Goal: Information Seeking & Learning: Learn about a topic

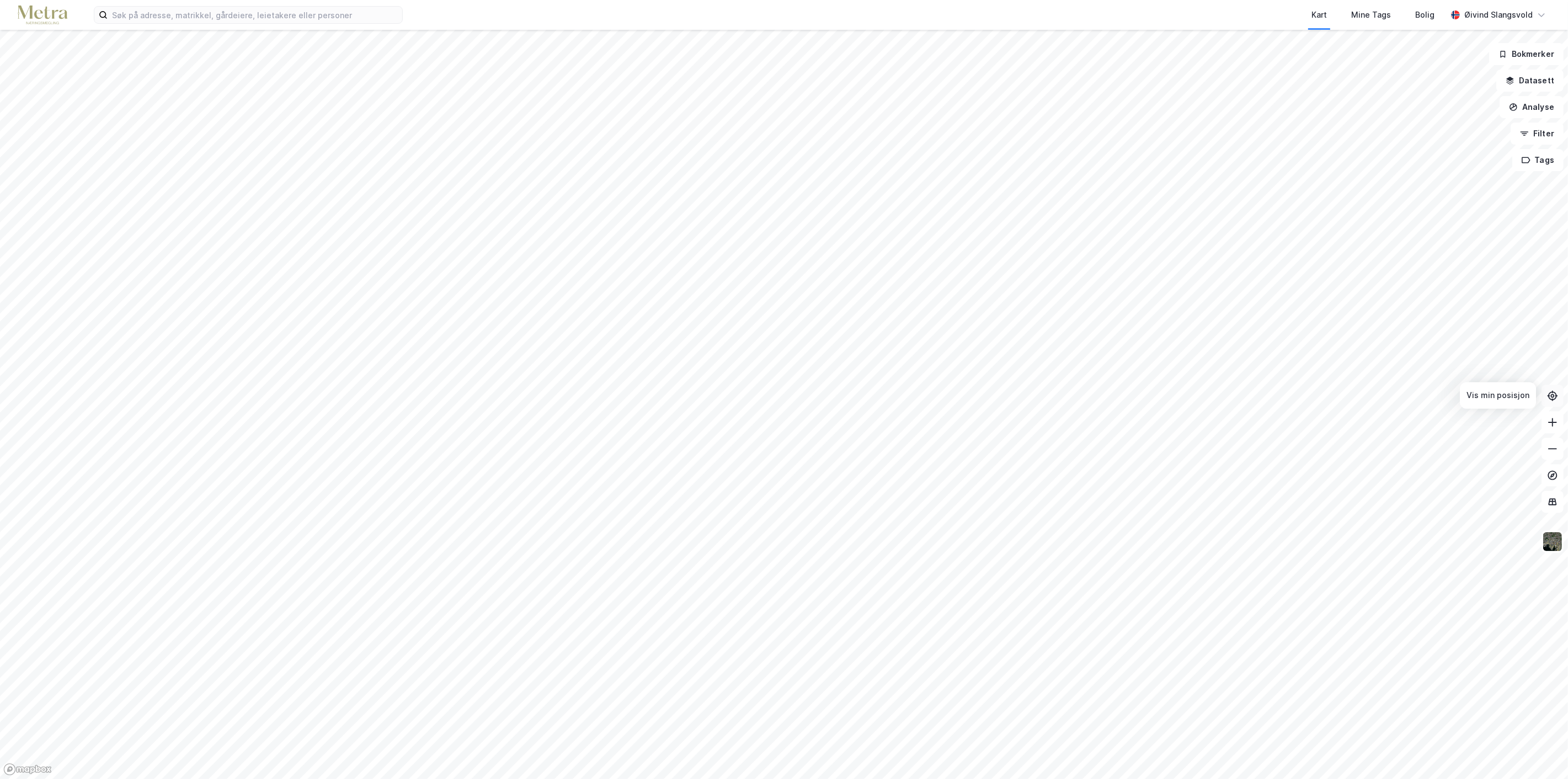
click at [1552, 393] on icon at bounding box center [1553, 396] width 11 height 11
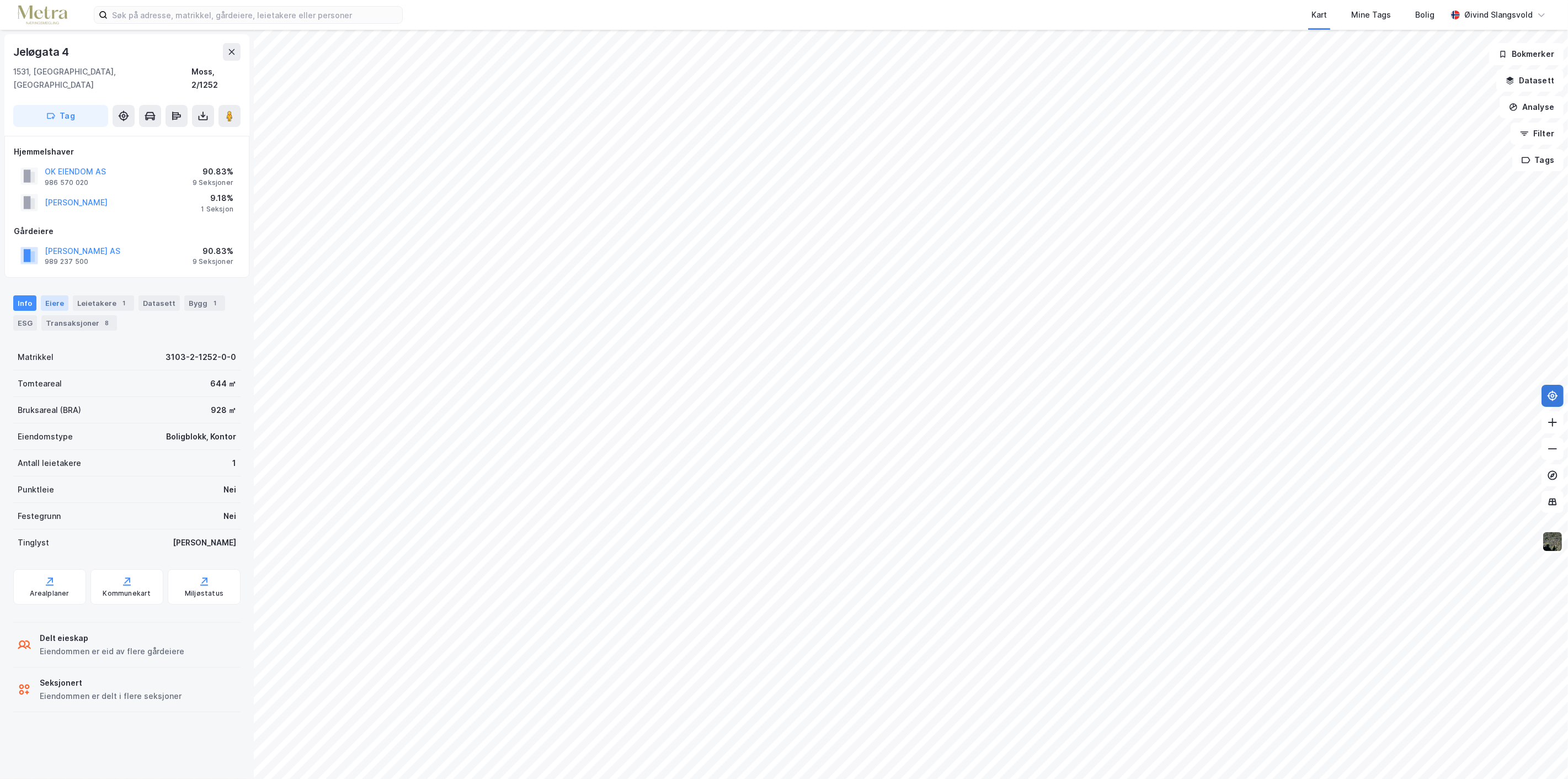
click at [51, 295] on div "Eiere" at bounding box center [54, 303] width 27 height 15
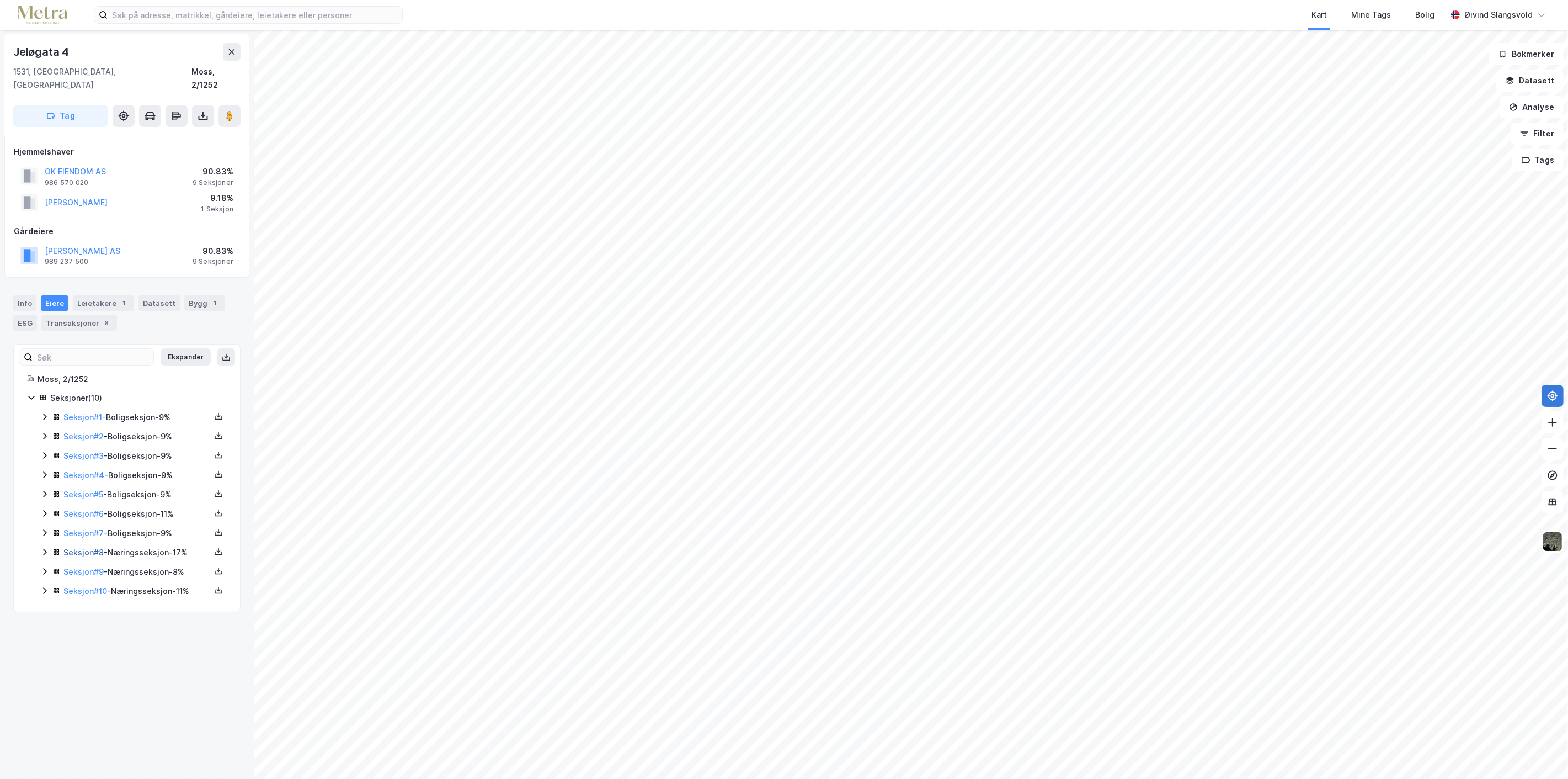
click at [80, 548] on link "Seksjon # 8" at bounding box center [83, 552] width 40 height 9
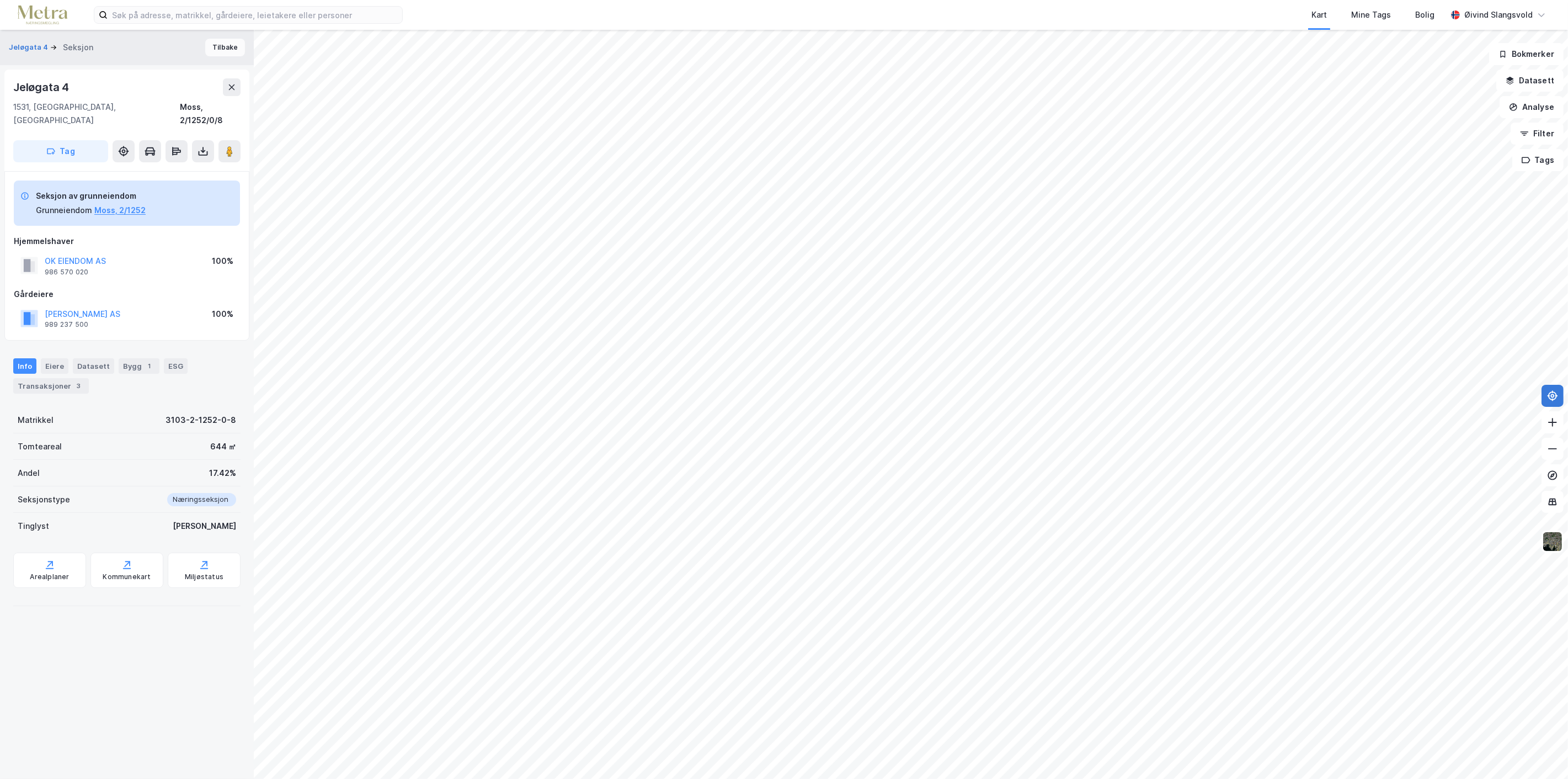
click at [214, 44] on button "Tilbake" at bounding box center [225, 47] width 40 height 18
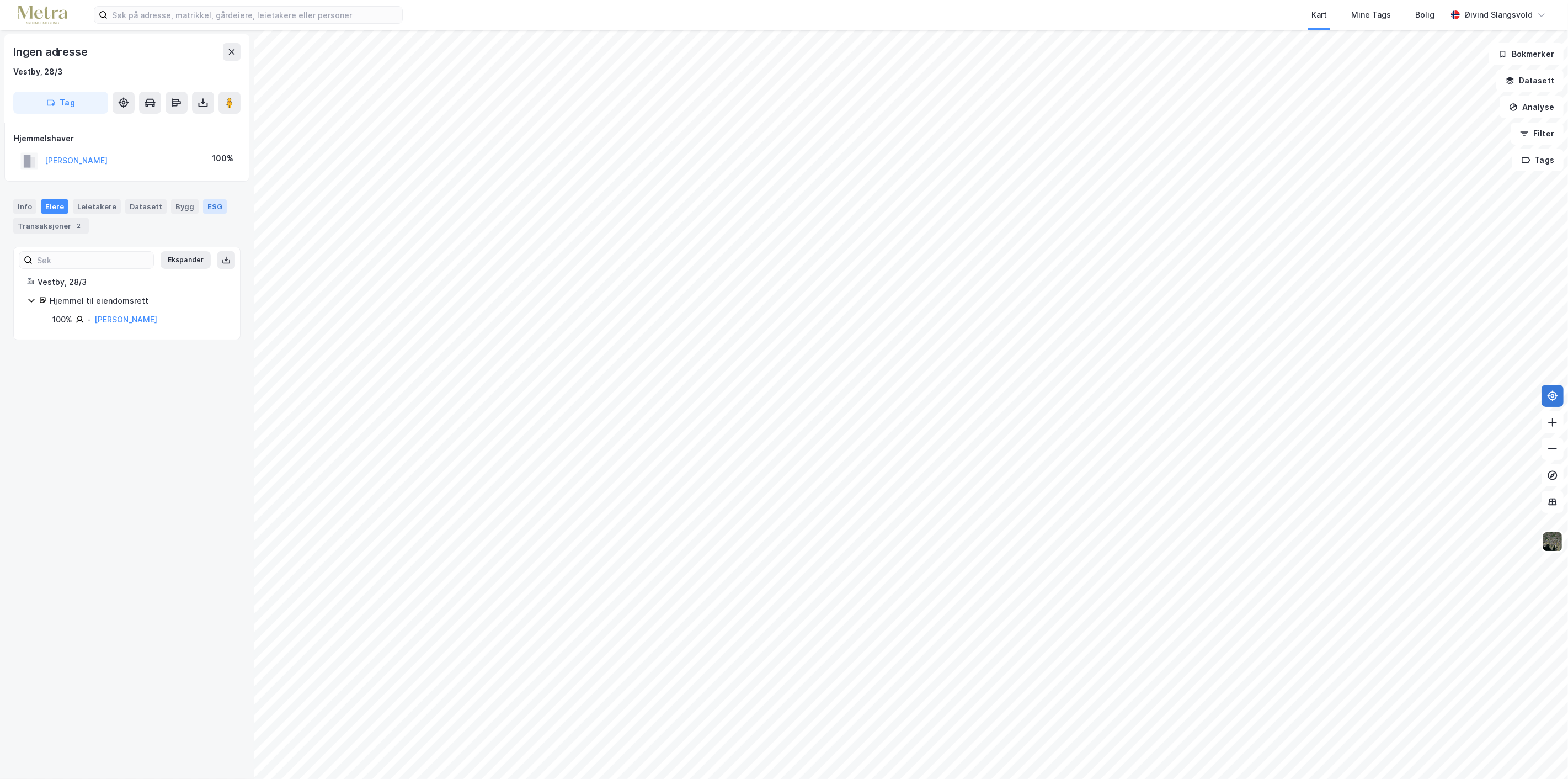
click at [210, 205] on div "ESG" at bounding box center [215, 206] width 24 height 15
click at [23, 203] on div "Info" at bounding box center [25, 206] width 23 height 15
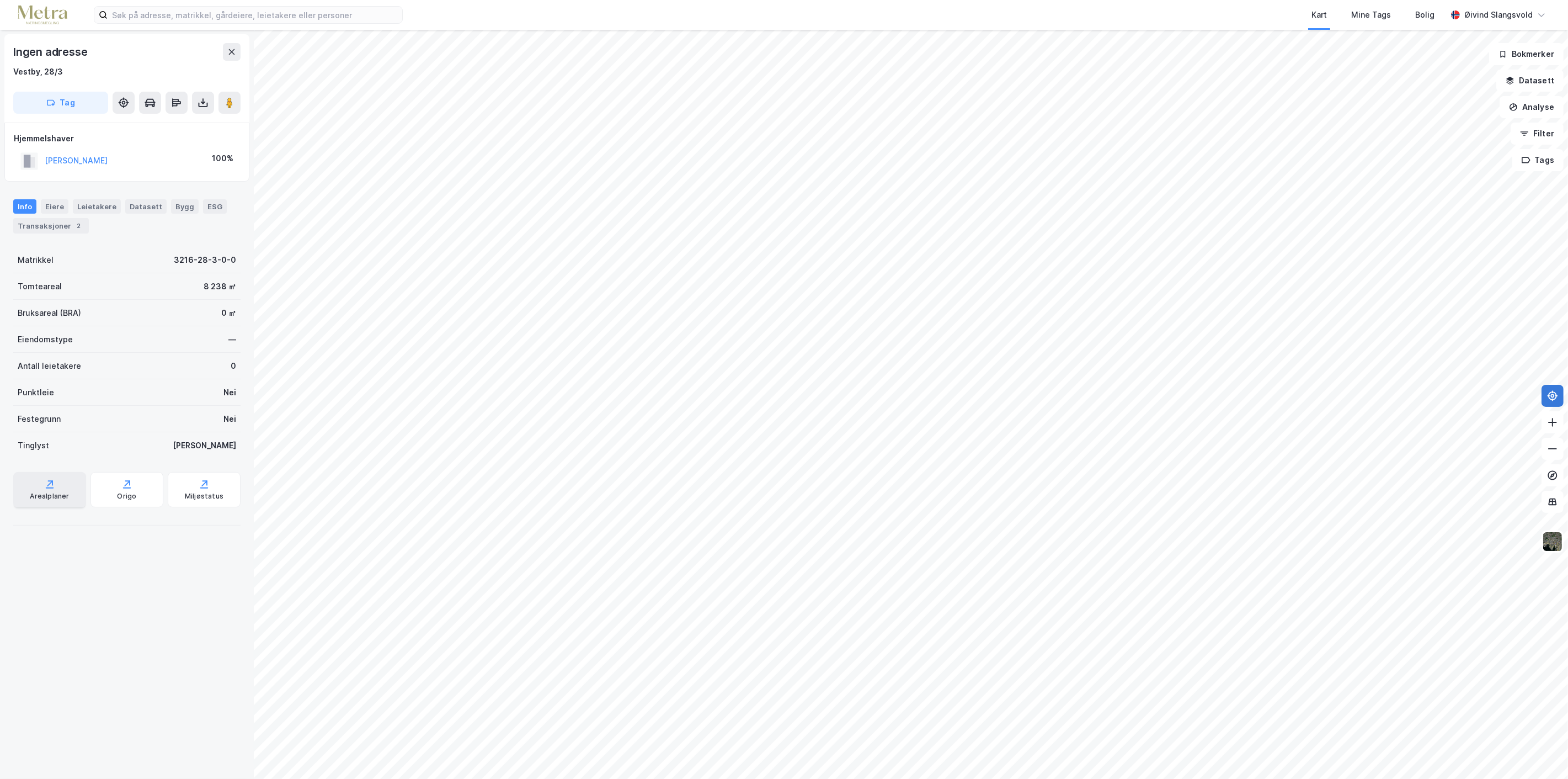
click at [46, 493] on div "Arealplaner" at bounding box center [49, 496] width 39 height 9
